Goal: Find specific page/section

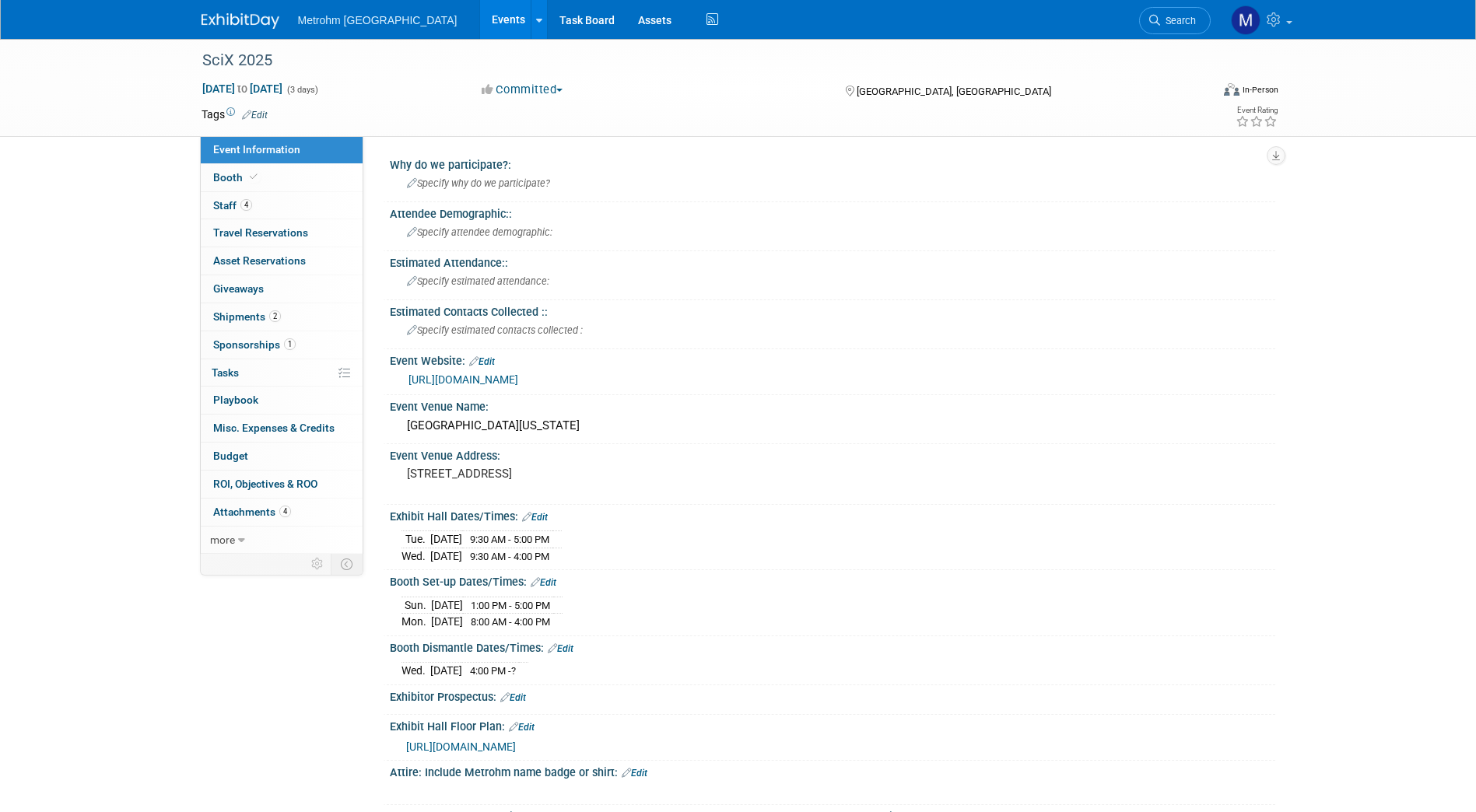
click at [228, 16] on img at bounding box center [240, 21] width 78 height 15
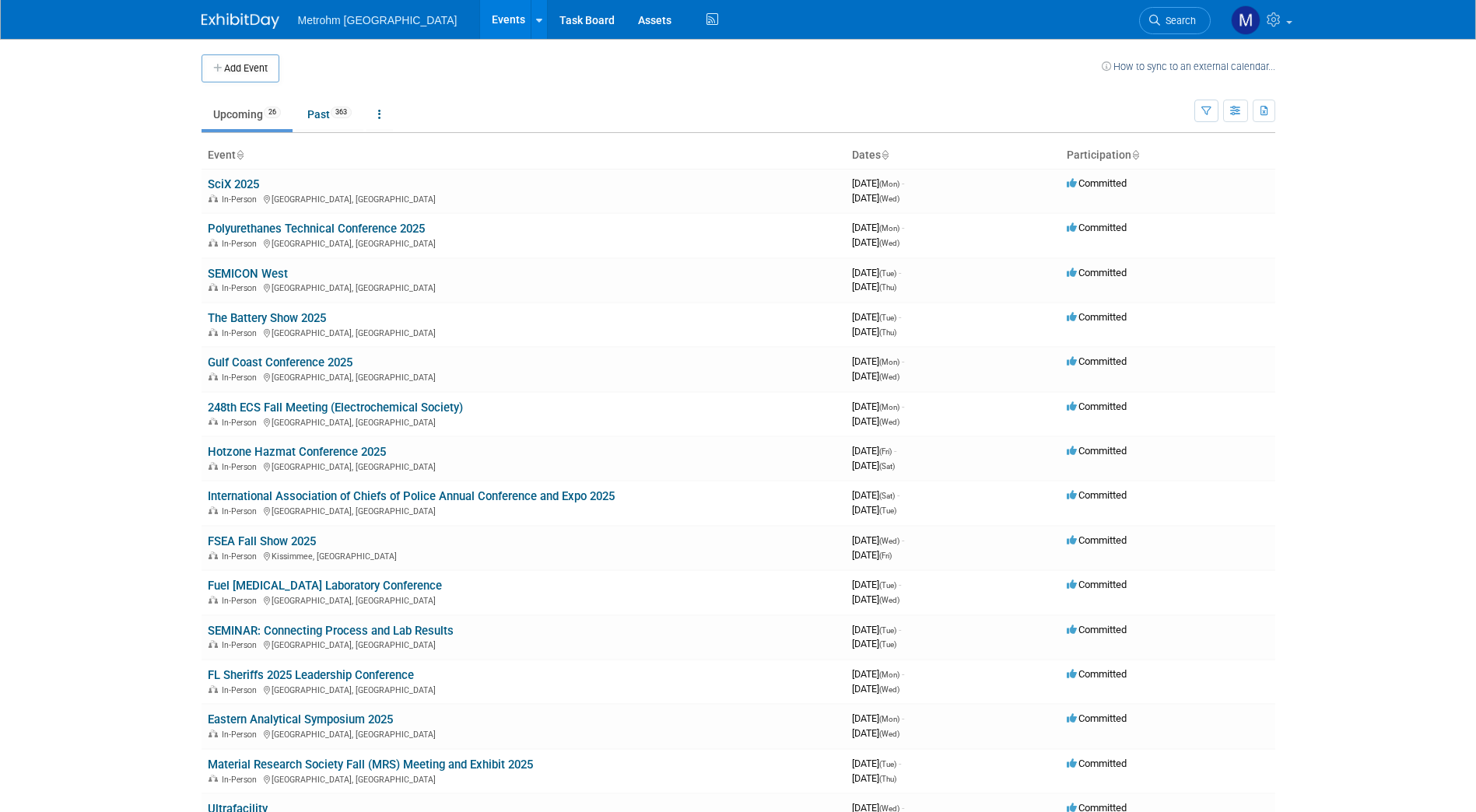
click at [72, 498] on body "Metrohm [GEOGRAPHIC_DATA] Events Add Event Bulk Upload Events Shareable Event B…" at bounding box center [738, 406] width 1476 height 812
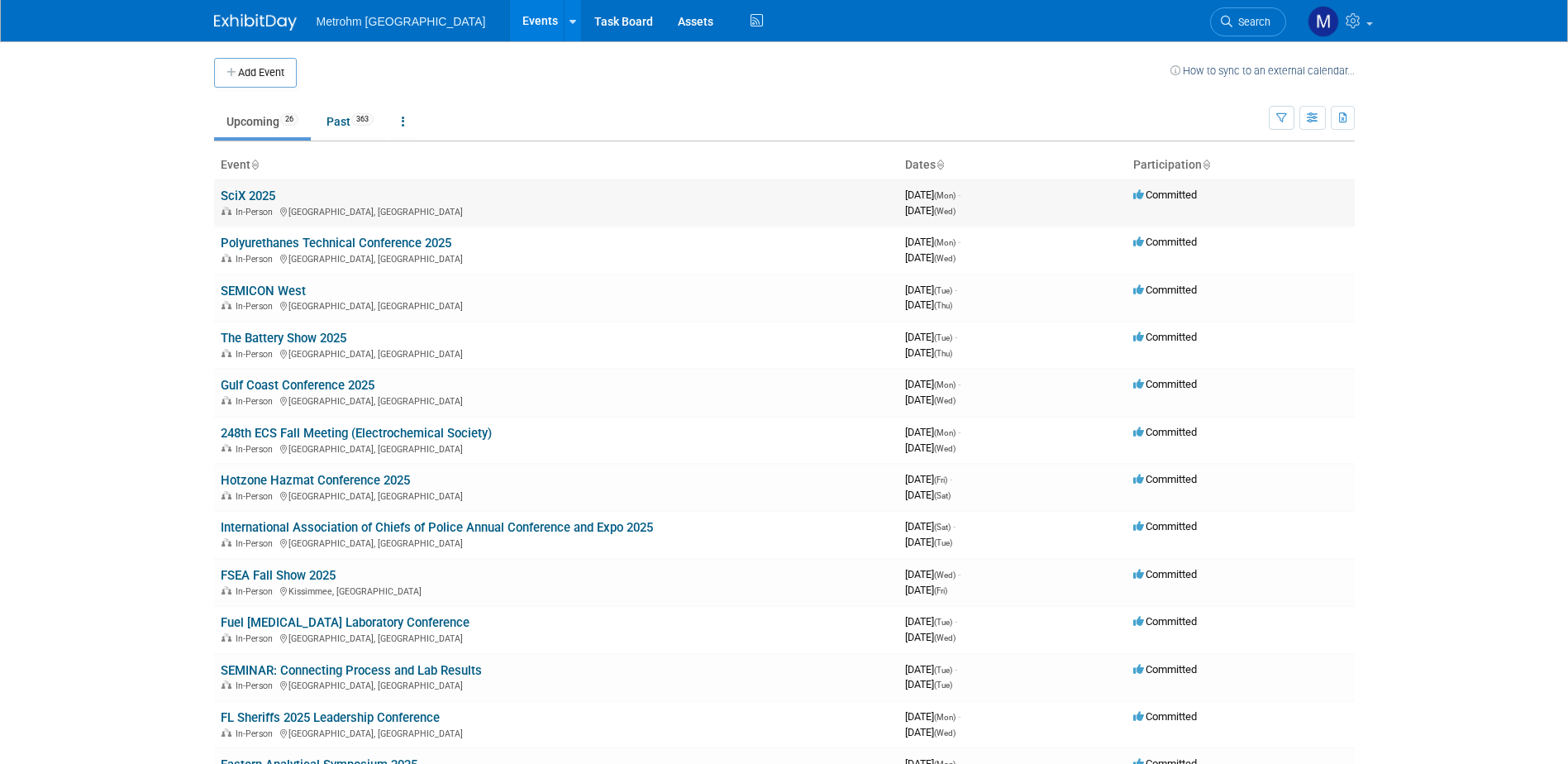
click at [252, 196] on link "SciX 2025" at bounding box center [248, 196] width 55 height 15
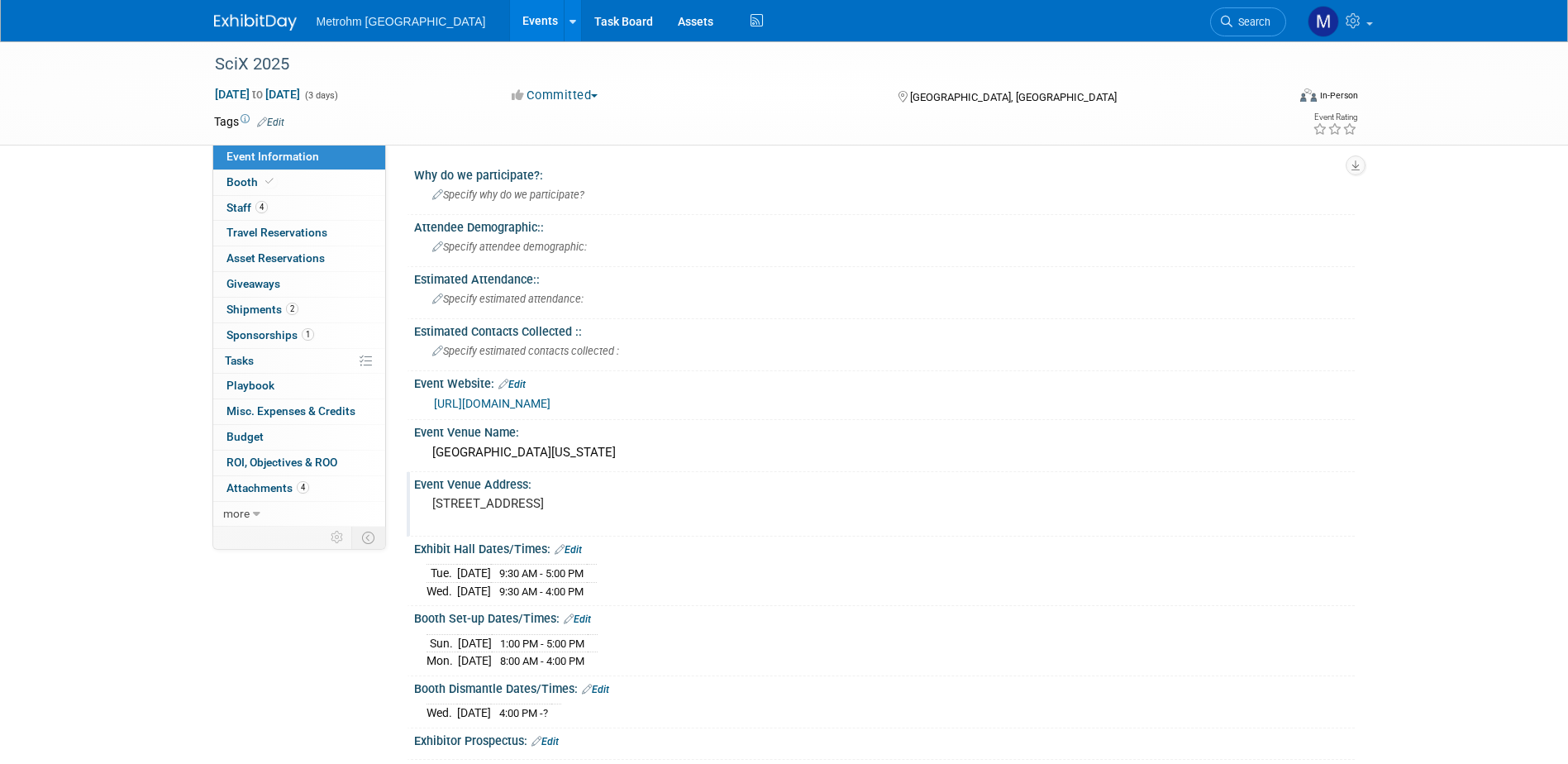
click at [625, 506] on pre "1 W Rivercenter Blvd, Covington, KY 41011" at bounding box center [609, 503] width 355 height 15
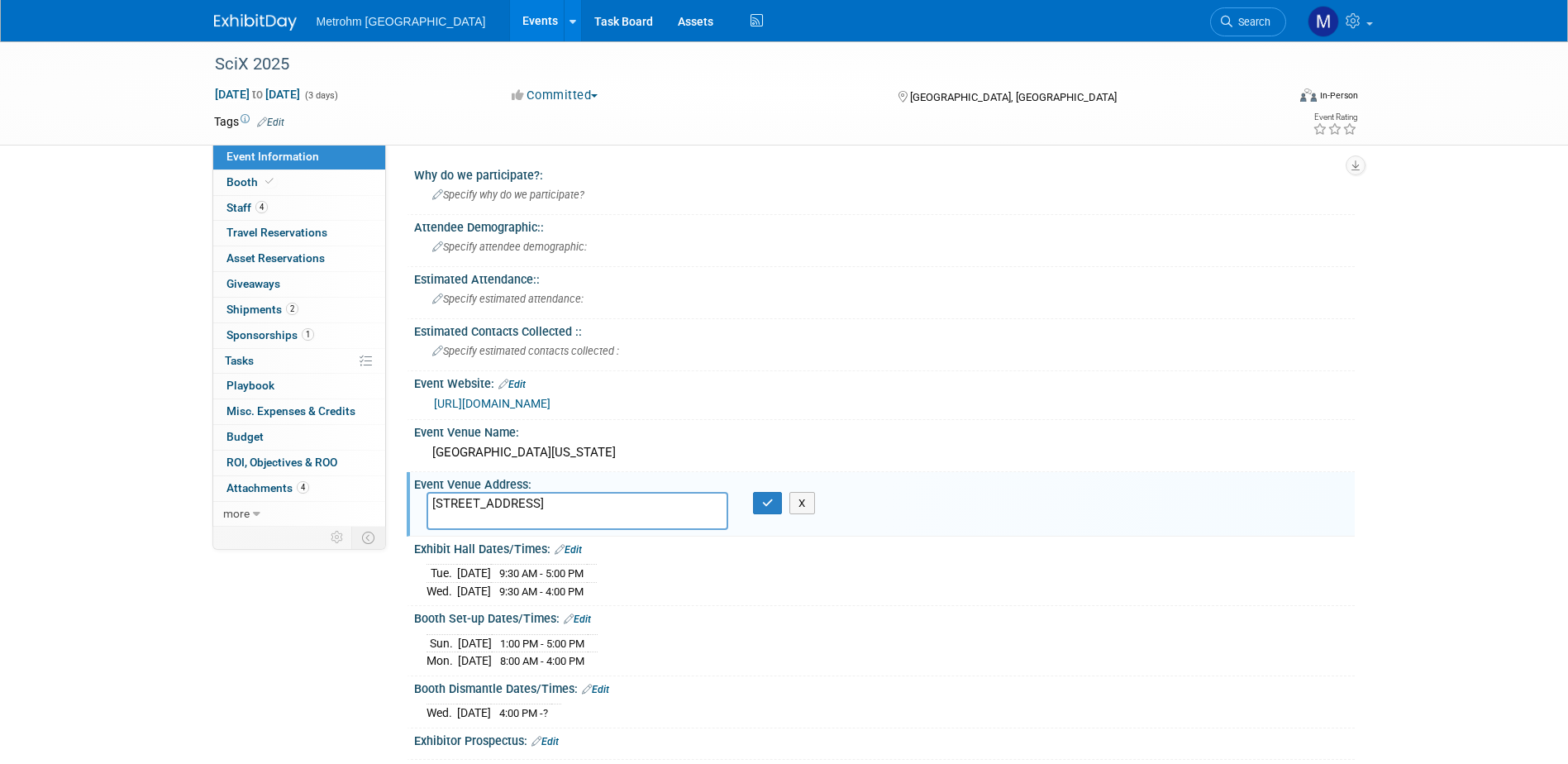
click at [660, 507] on textarea "1 W Rivercenter Blvd, Covington, KY 41011" at bounding box center [578, 511] width 302 height 38
drag, startPoint x: 667, startPoint y: 504, endPoint x: 630, endPoint y: 502, distance: 37.1
click at [630, 502] on textarea "1 W Rivercenter Blvd, Covington, KY 41011" at bounding box center [578, 511] width 302 height 38
